Goal: Find specific page/section: Find specific page/section

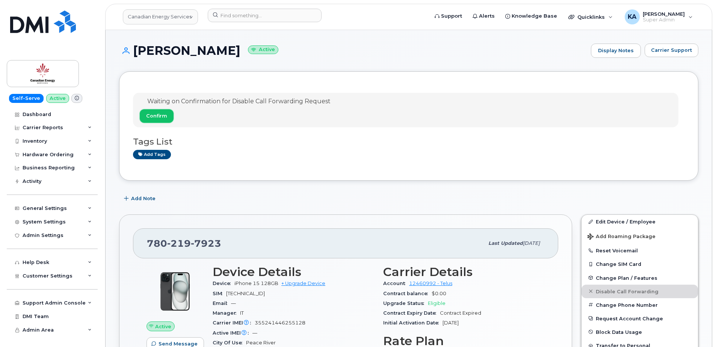
click at [153, 114] on span "Confirm" at bounding box center [156, 115] width 21 height 7
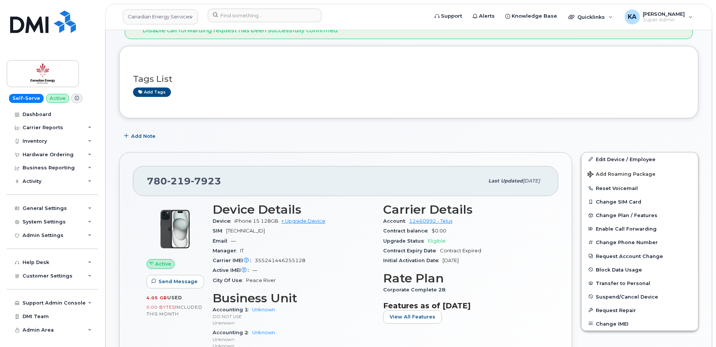
scroll to position [38, 0]
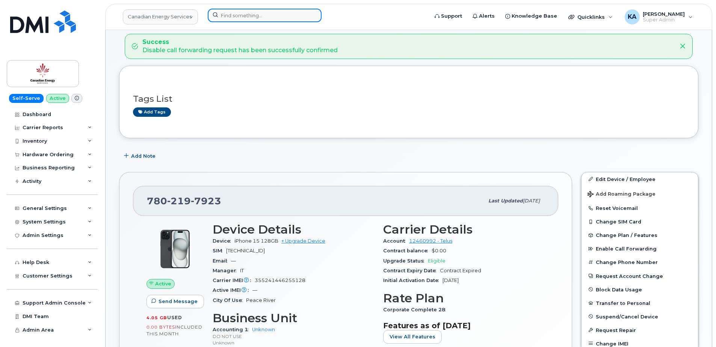
click at [236, 16] on input at bounding box center [265, 16] width 114 height 14
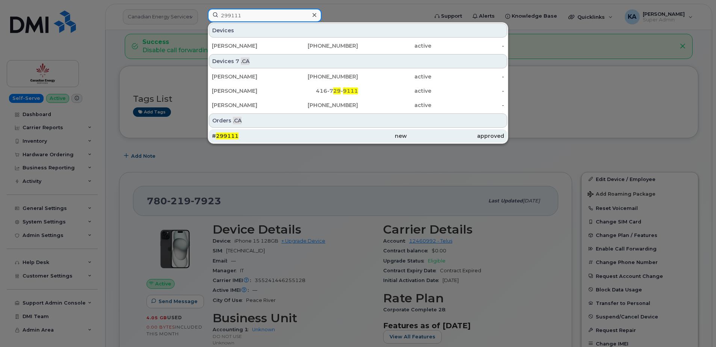
type input "299111"
click at [220, 134] on span "299111" at bounding box center [227, 136] width 23 height 7
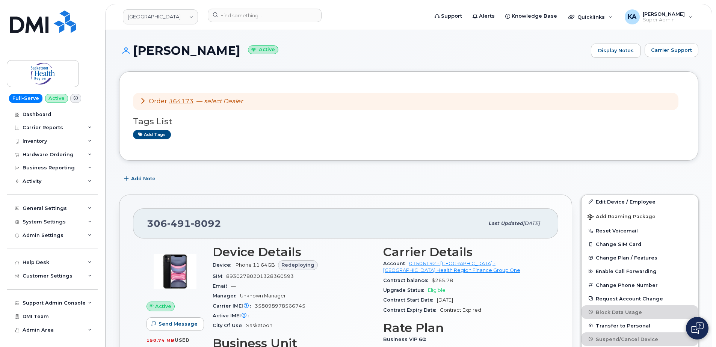
scroll to position [38, 0]
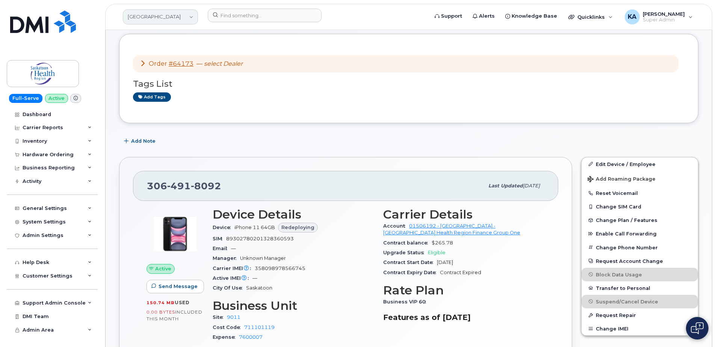
click at [192, 17] on link "[GEOGRAPHIC_DATA]" at bounding box center [160, 16] width 75 height 15
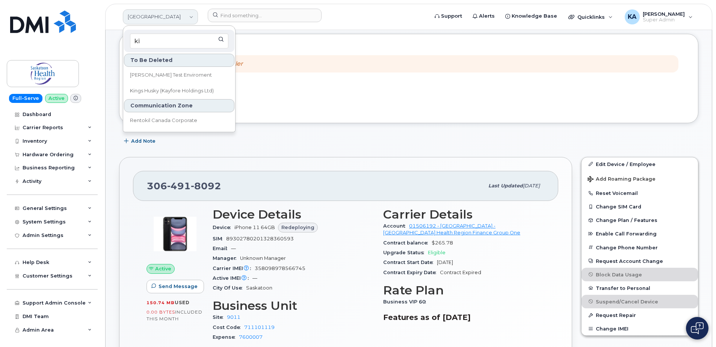
type input "k"
